Goal: Navigation & Orientation: Find specific page/section

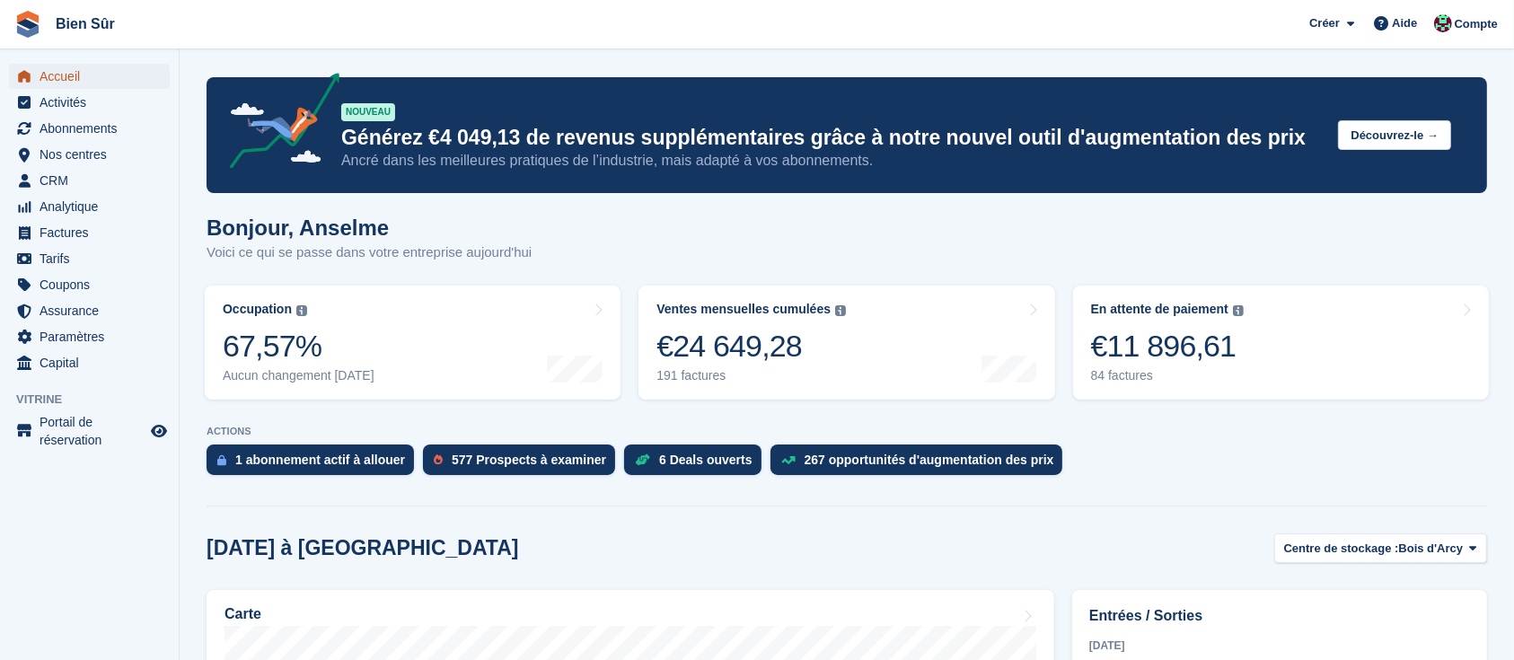
click at [55, 75] on span "Accueil" at bounding box center [94, 76] width 108 height 25
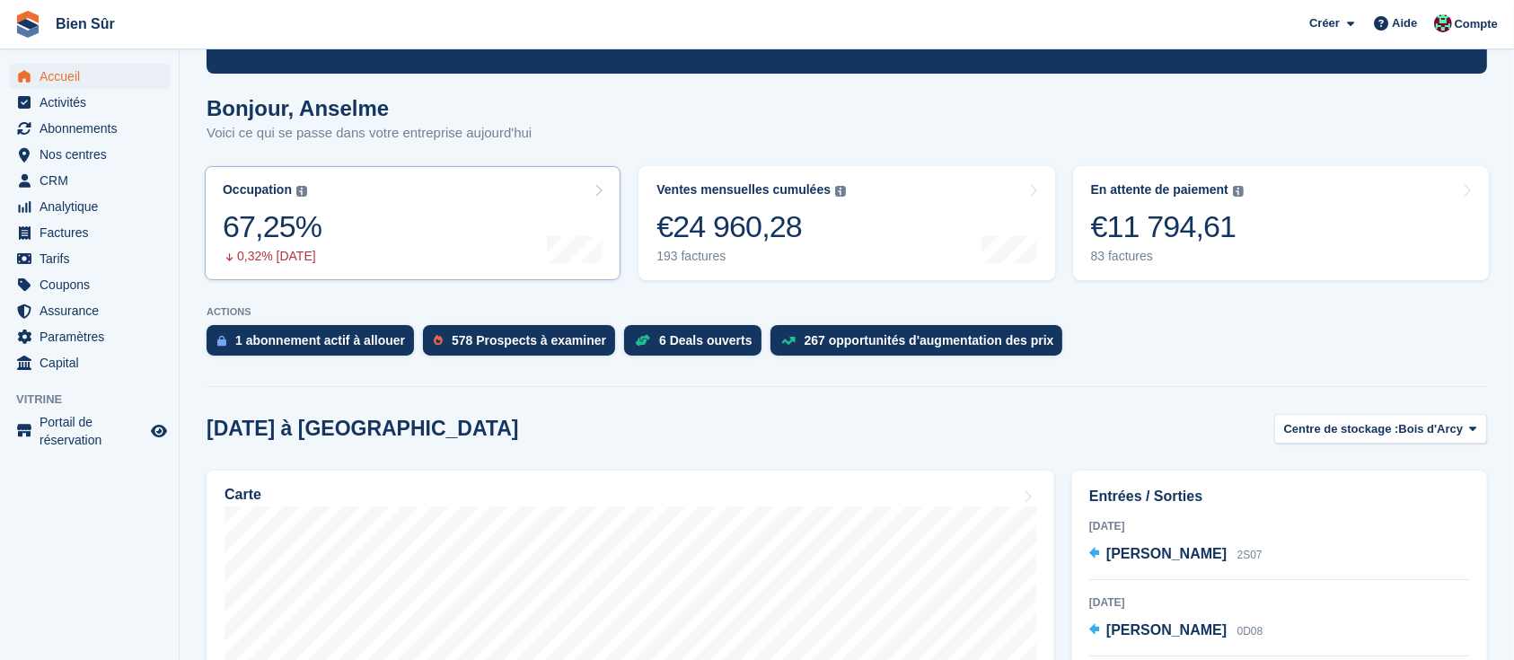
click at [265, 226] on div "67,25%" at bounding box center [272, 226] width 99 height 37
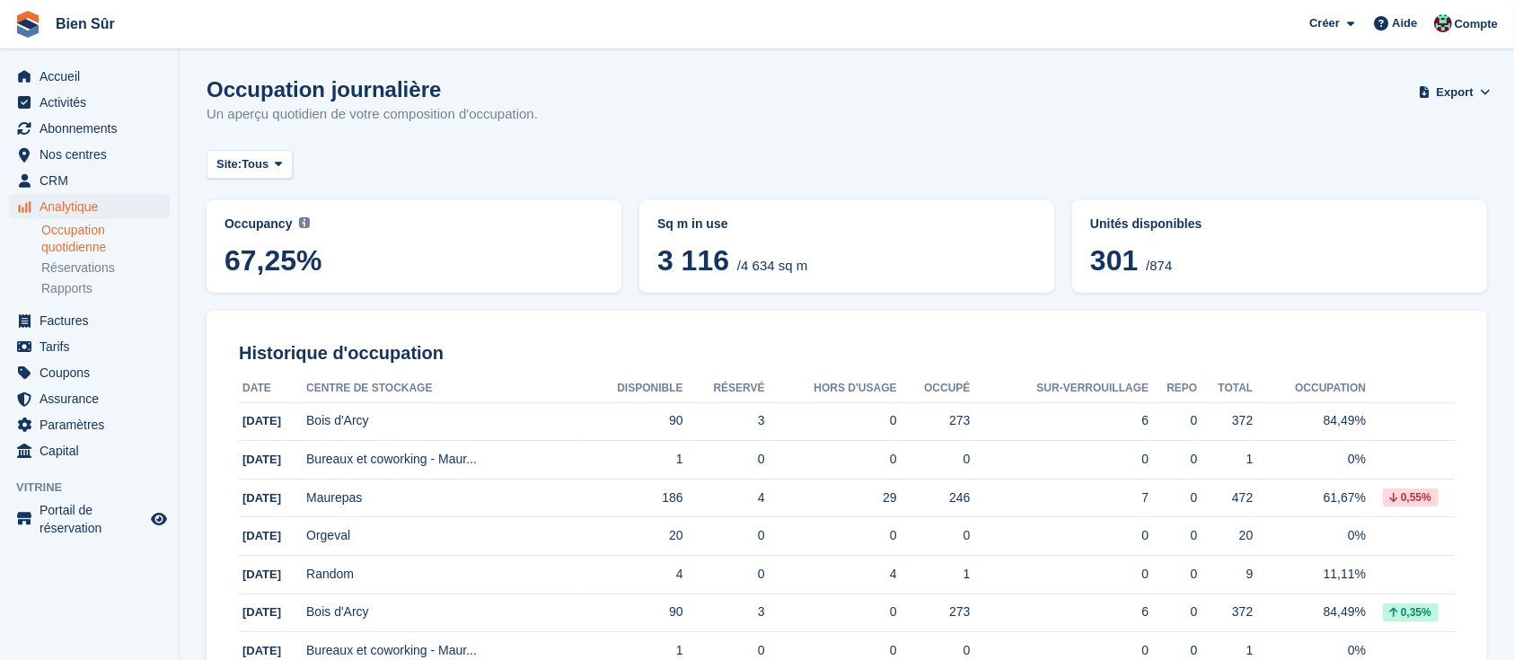
click at [42, 71] on span "Accueil" at bounding box center [94, 76] width 108 height 25
